Goal: Task Accomplishment & Management: Manage account settings

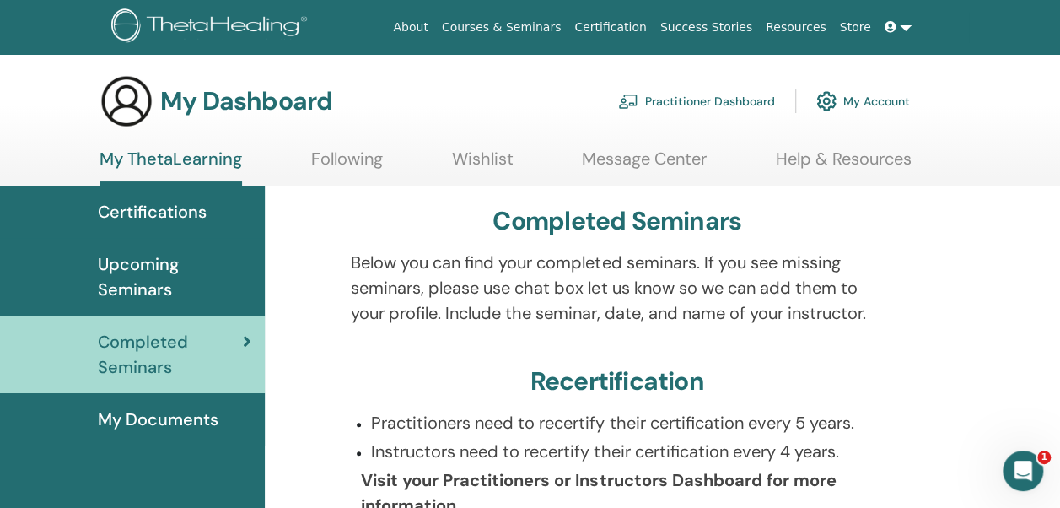
click at [863, 105] on link "My Account" at bounding box center [863, 101] width 94 height 37
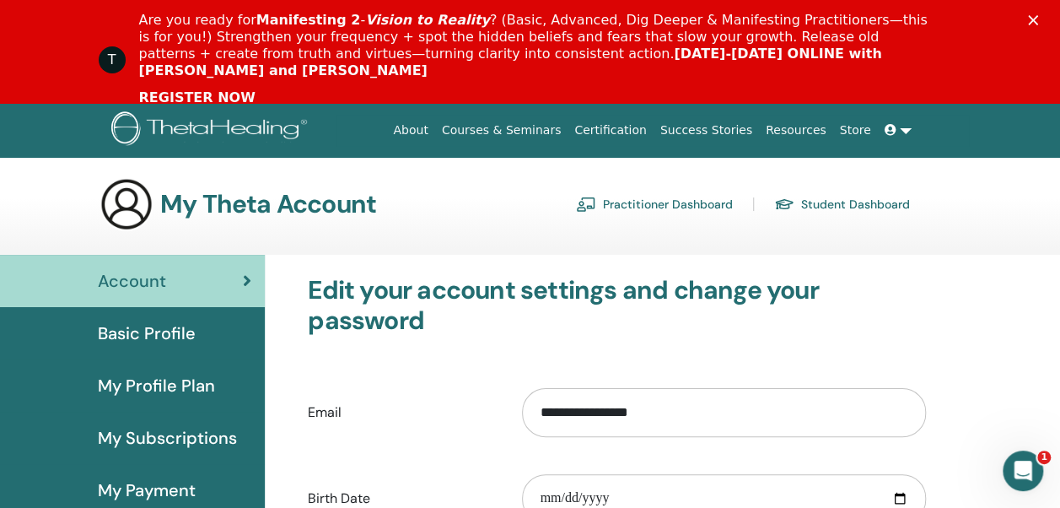
click at [904, 123] on link at bounding box center [898, 130] width 40 height 31
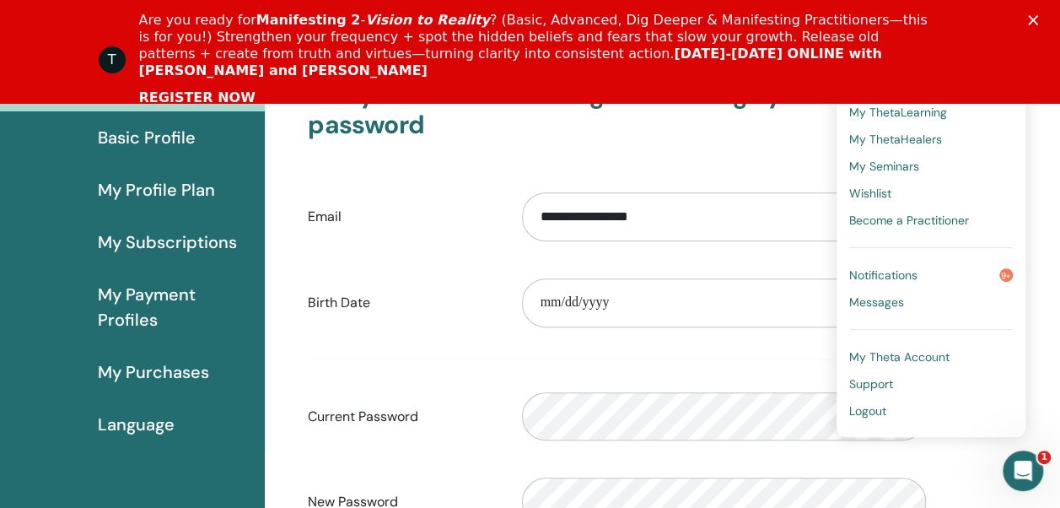
scroll to position [229, 0]
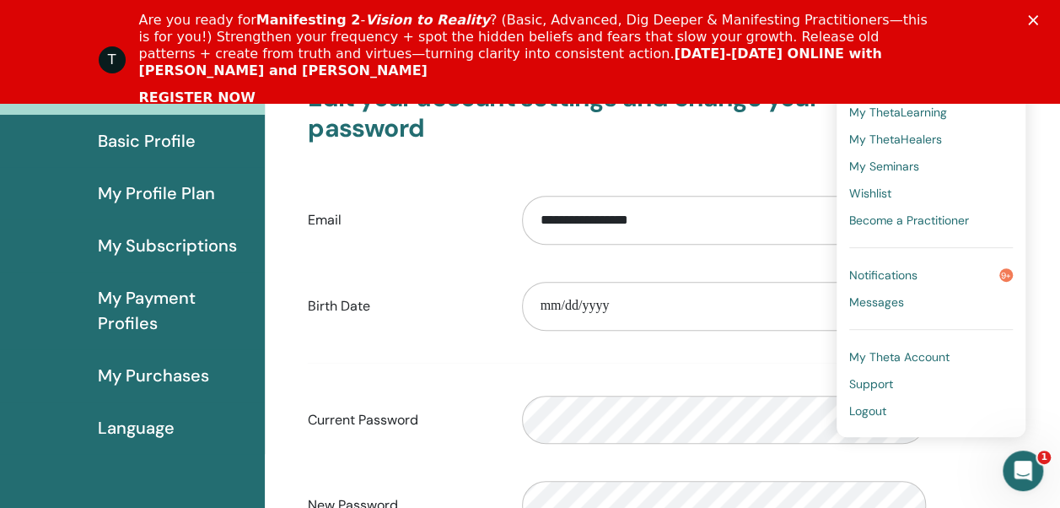
click at [160, 422] on span "Language" at bounding box center [136, 427] width 77 height 25
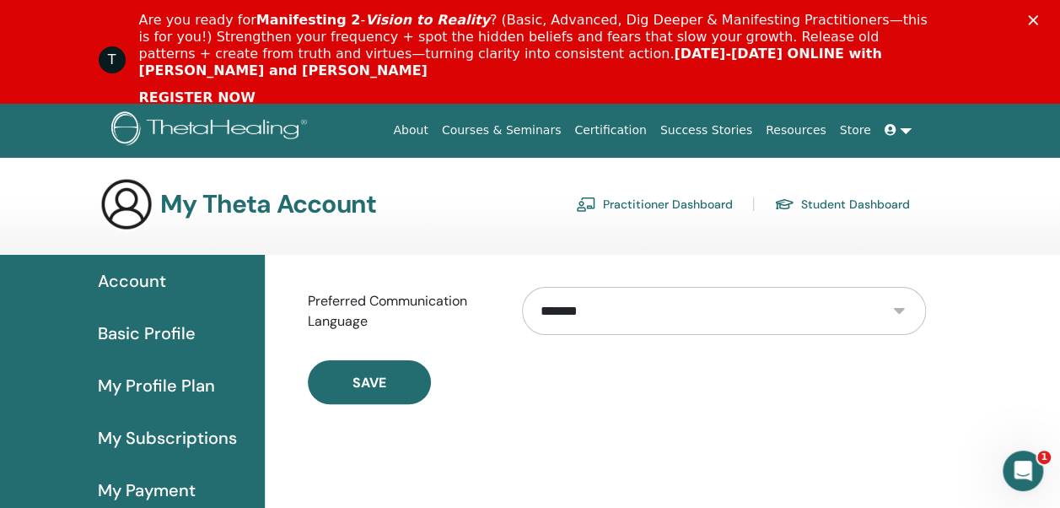
click at [894, 307] on select "**********" at bounding box center [723, 311] width 403 height 48
select select "***"
click at [522, 287] on select "**********" at bounding box center [723, 311] width 403 height 48
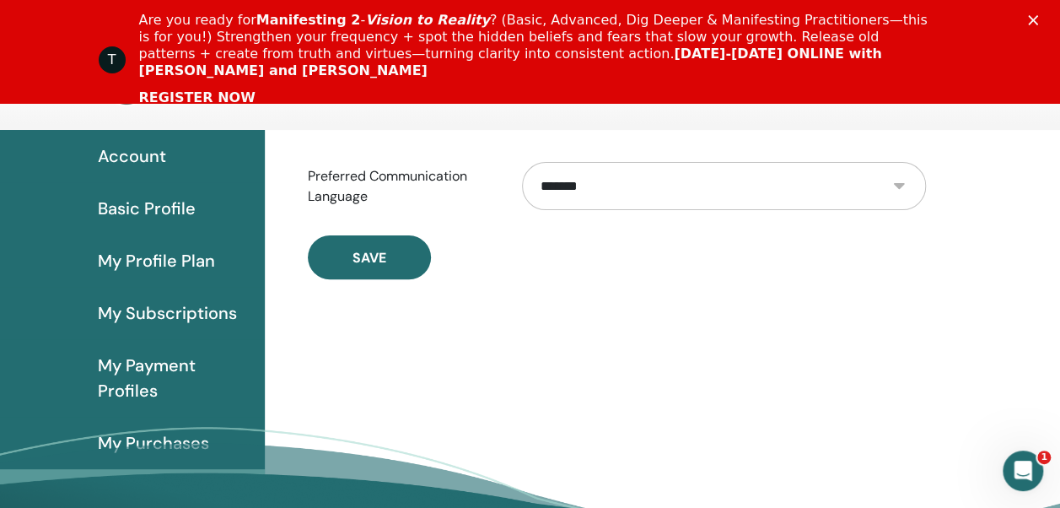
scroll to position [171, 0]
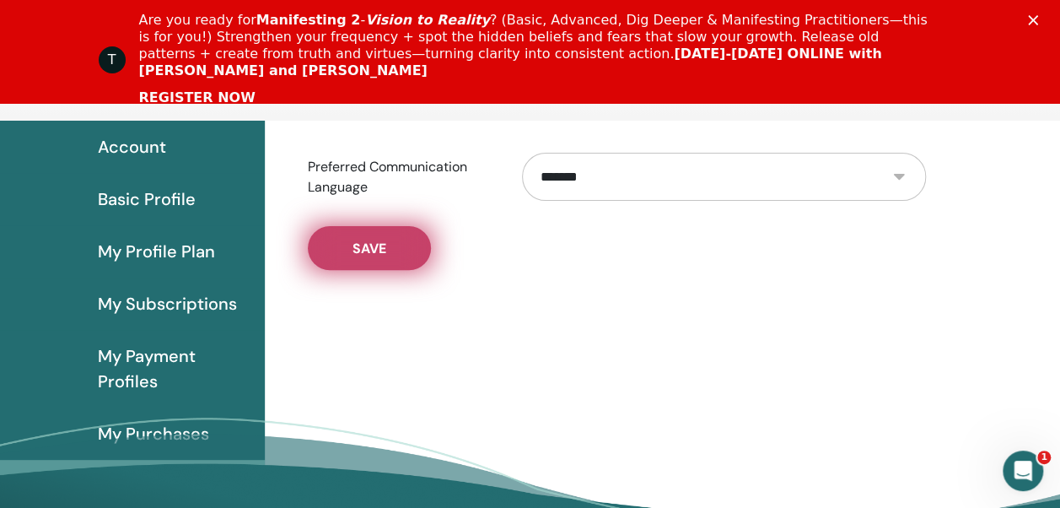
drag, startPoint x: 381, startPoint y: 250, endPoint x: 370, endPoint y: 241, distance: 13.8
click at [370, 241] on span "Save" at bounding box center [370, 249] width 34 height 18
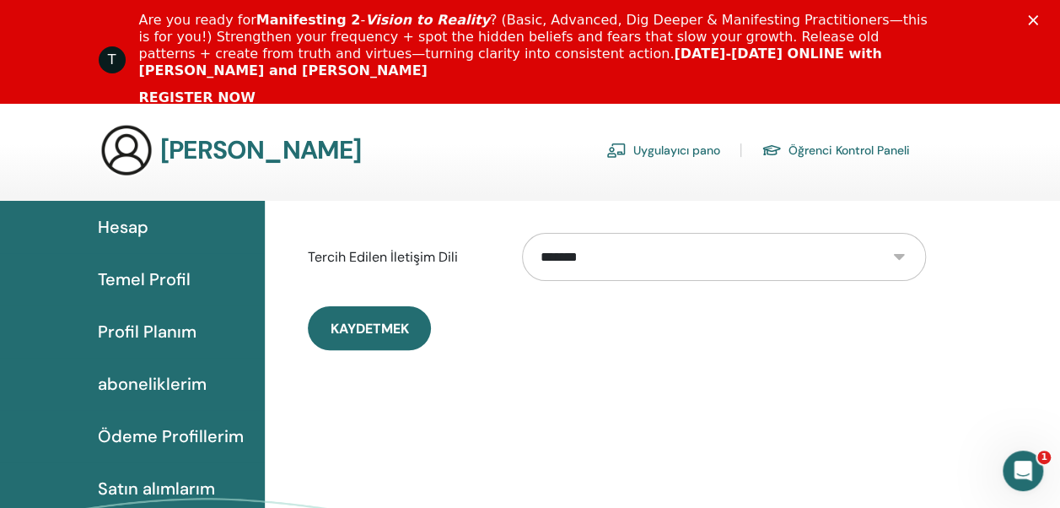
scroll to position [38, 0]
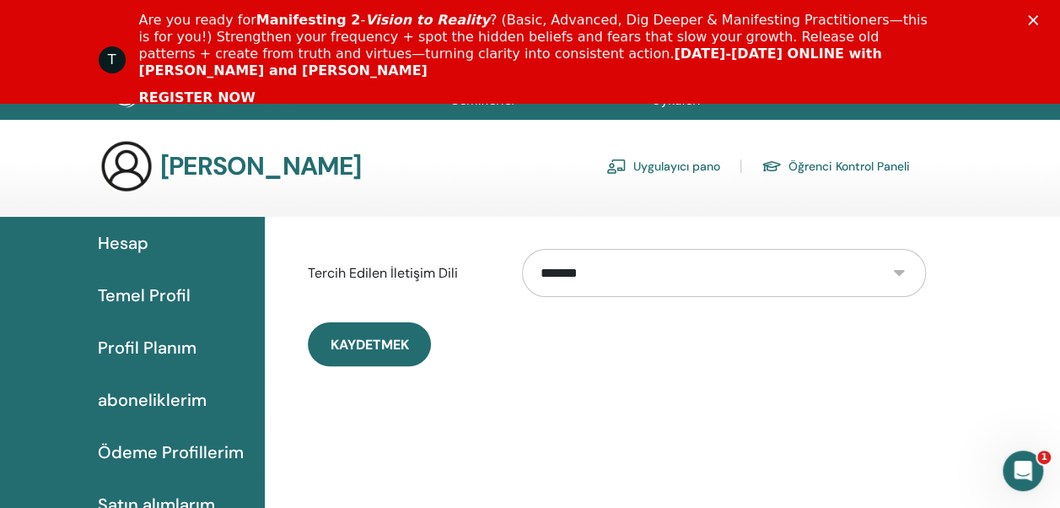
click at [129, 238] on span "Hesap" at bounding box center [123, 242] width 51 height 25
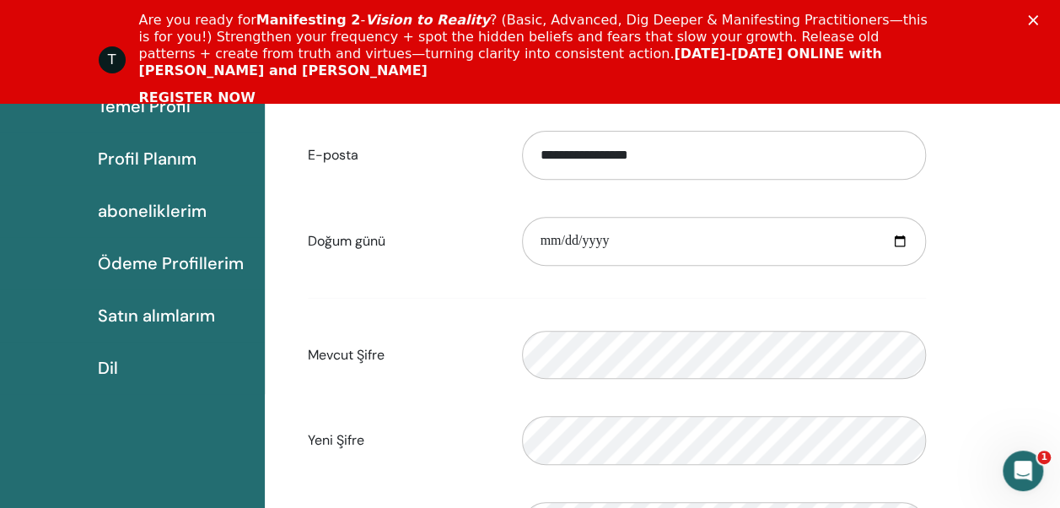
scroll to position [314, 0]
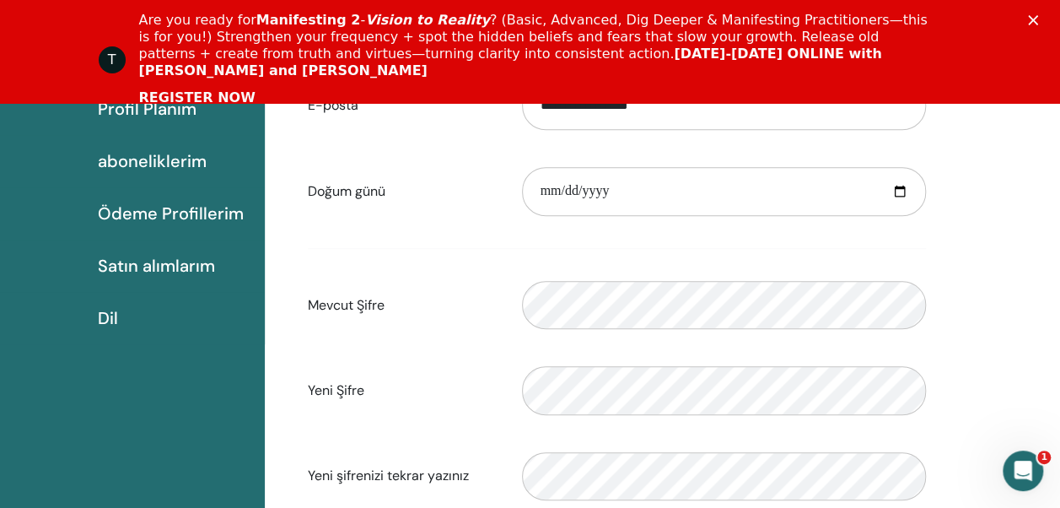
click at [197, 266] on span "Satın alımlarım" at bounding box center [156, 265] width 117 height 25
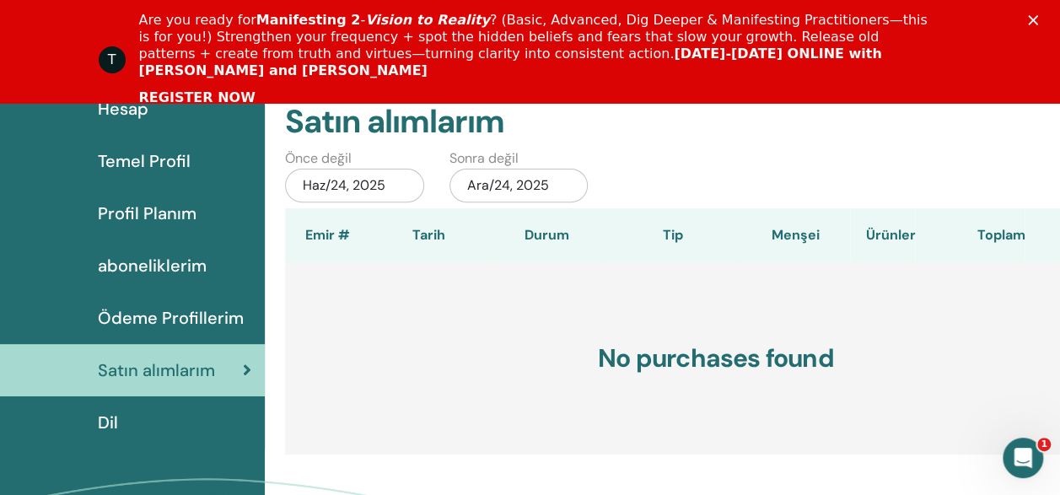
scroll to position [207, 0]
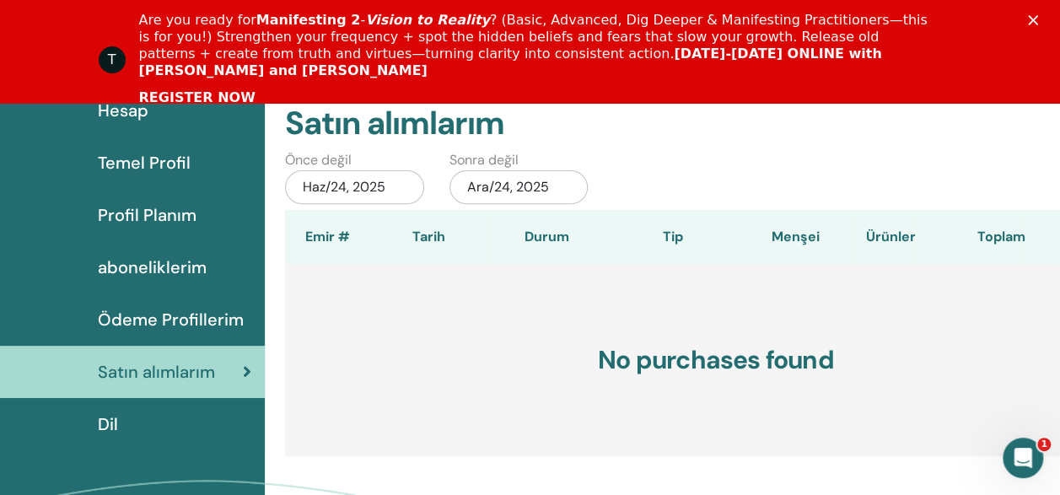
click at [162, 164] on span "Temel Profil" at bounding box center [144, 162] width 93 height 25
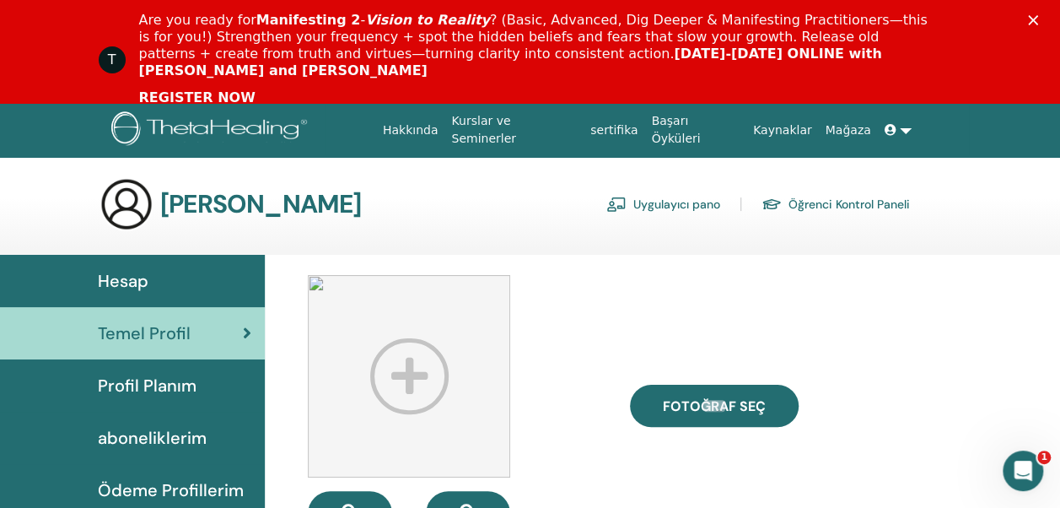
click at [629, 132] on link "sertifika" at bounding box center [614, 130] width 61 height 31
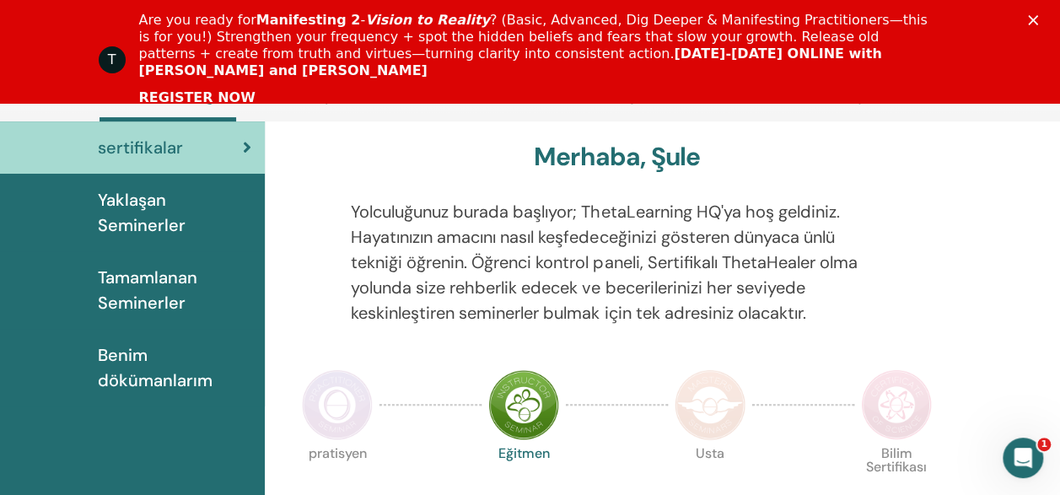
scroll to position [193, 0]
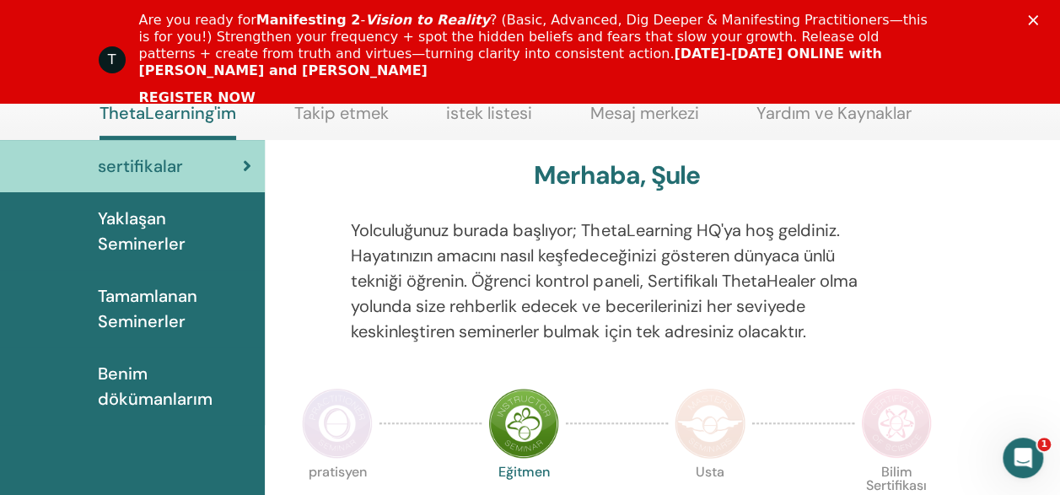
click at [147, 291] on span "Tamamlanan Seminerler" at bounding box center [175, 308] width 154 height 51
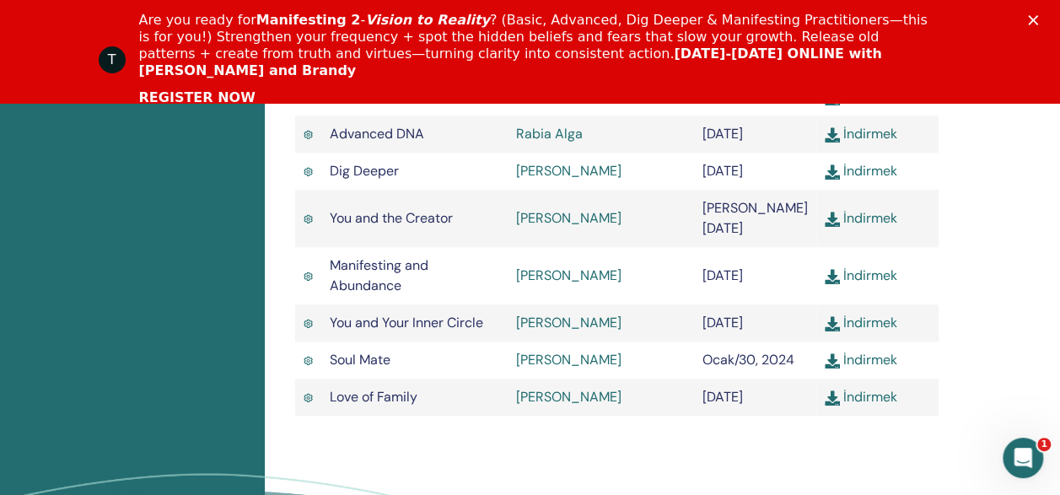
scroll to position [760, 0]
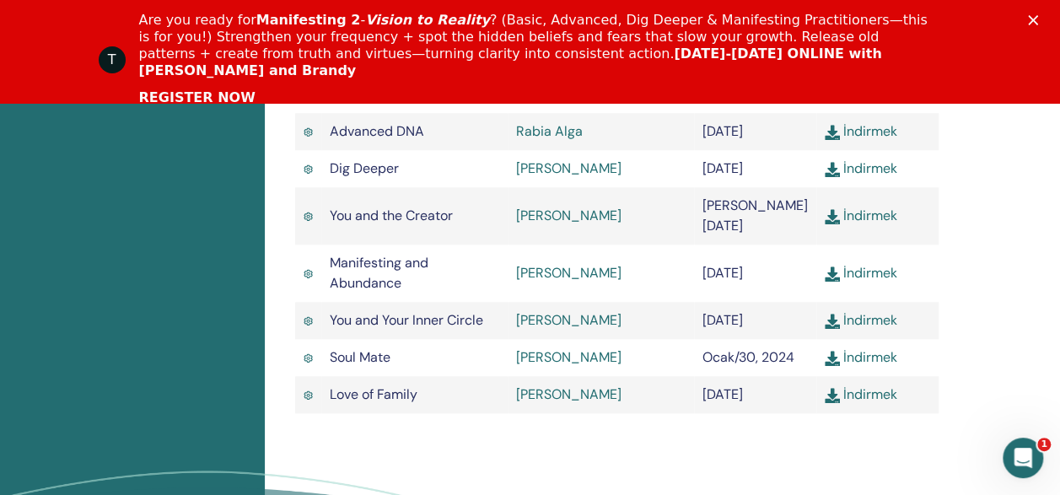
click at [216, 89] on link "REGISTER NOW" at bounding box center [197, 98] width 116 height 19
